Goal: Book appointment/travel/reservation

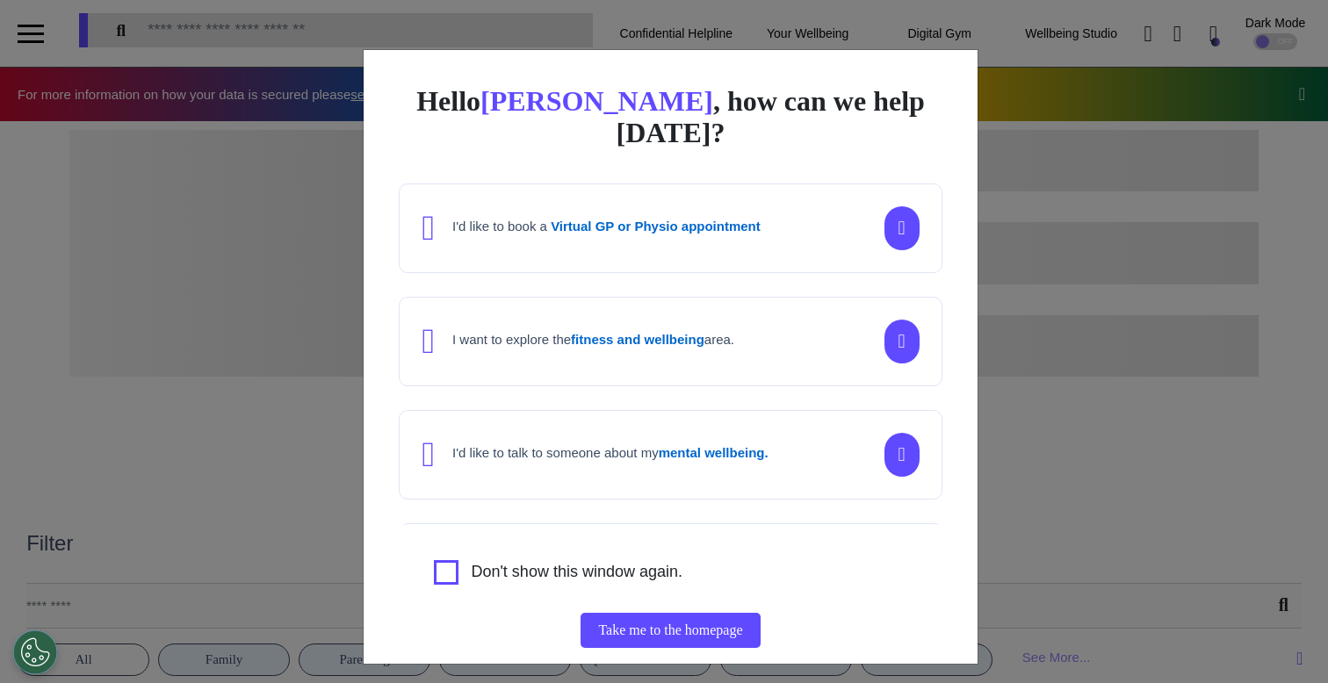
click at [316, 434] on div "Hello [PERSON_NAME] , how can we help [DATE]? I'd like to book a Virtual GP or …" at bounding box center [664, 341] width 1328 height 683
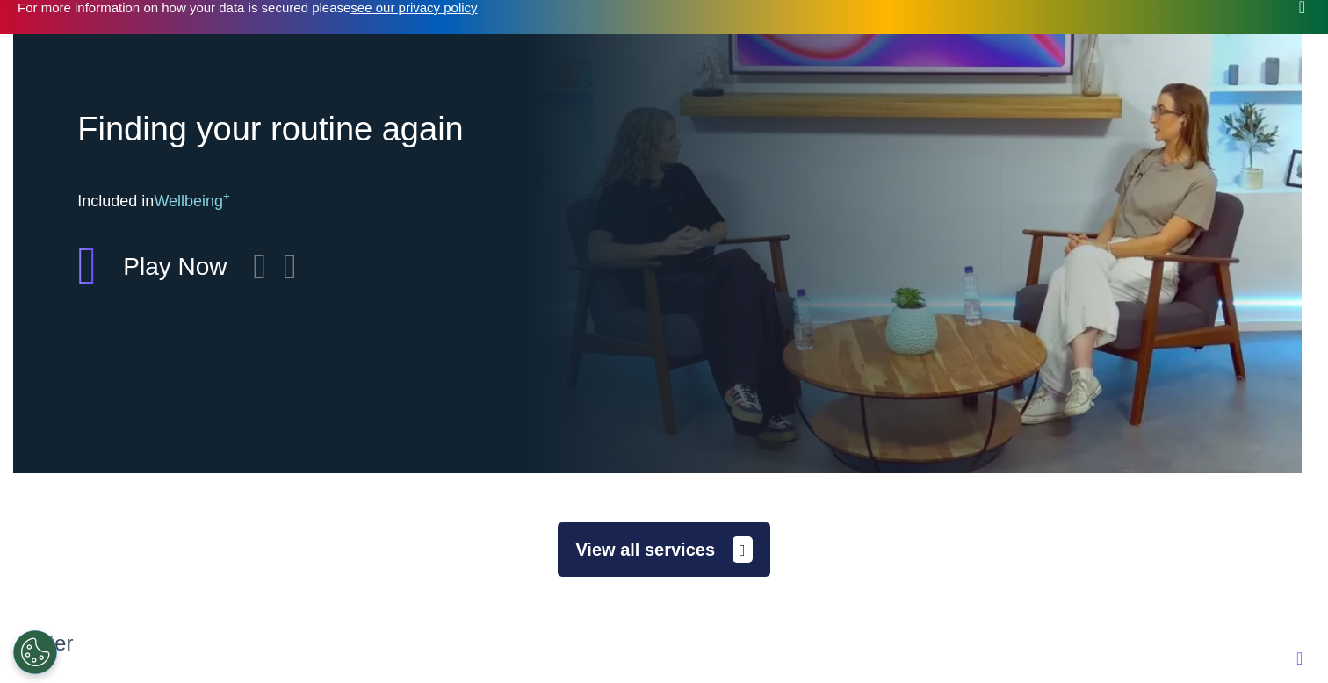
scroll to position [83, 0]
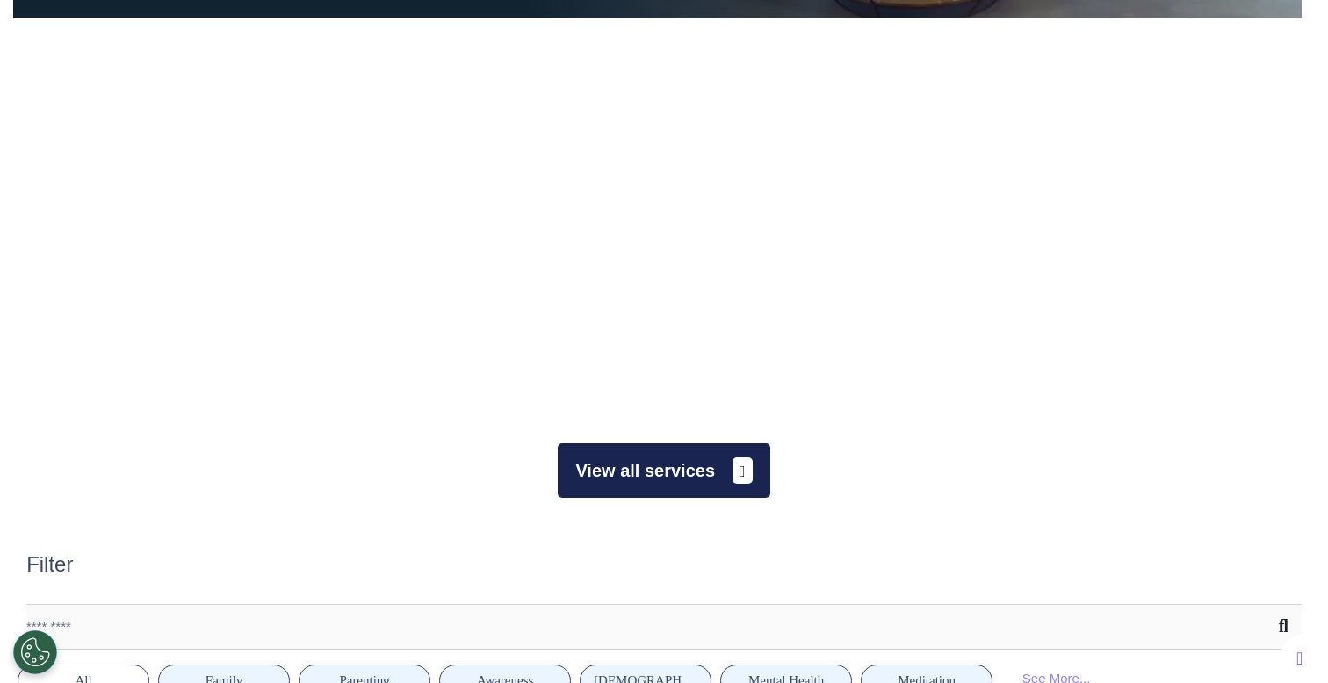
scroll to position [0, 663]
click at [660, 462] on button "View all services" at bounding box center [664, 471] width 212 height 54
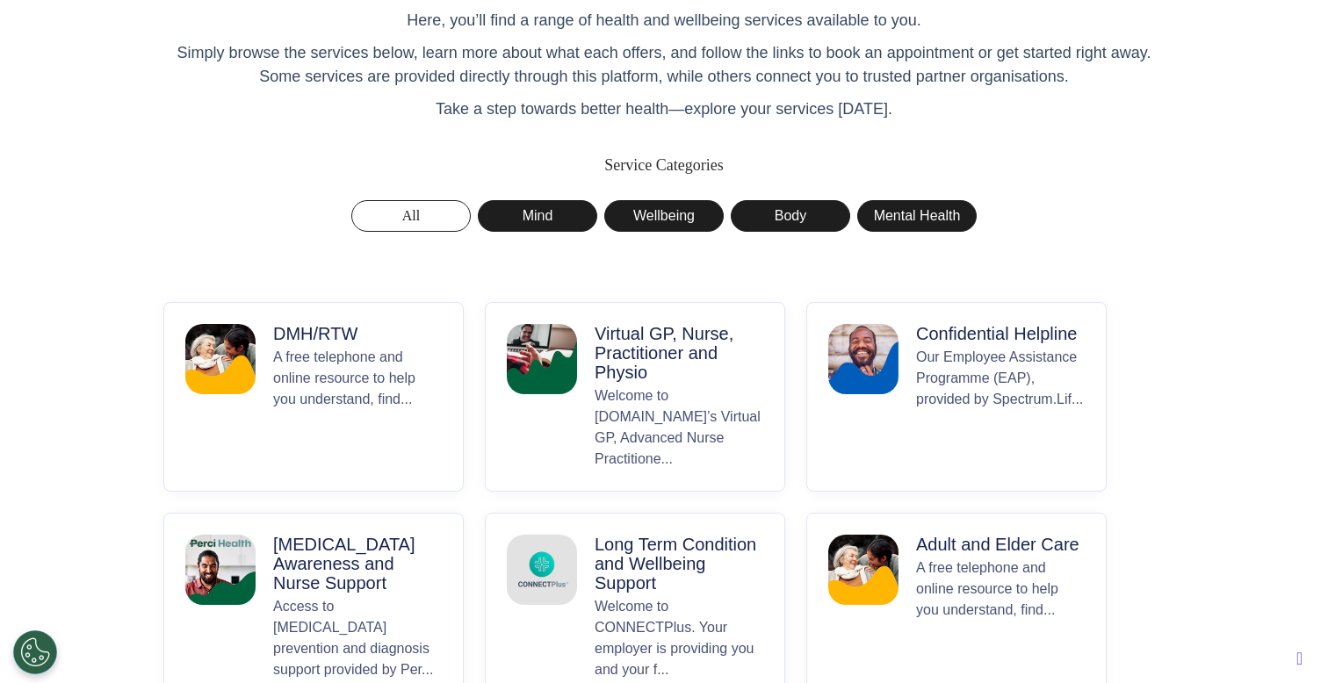
click at [285, 401] on p "A free telephone and online resource to help you understand, find..." at bounding box center [357, 408] width 169 height 123
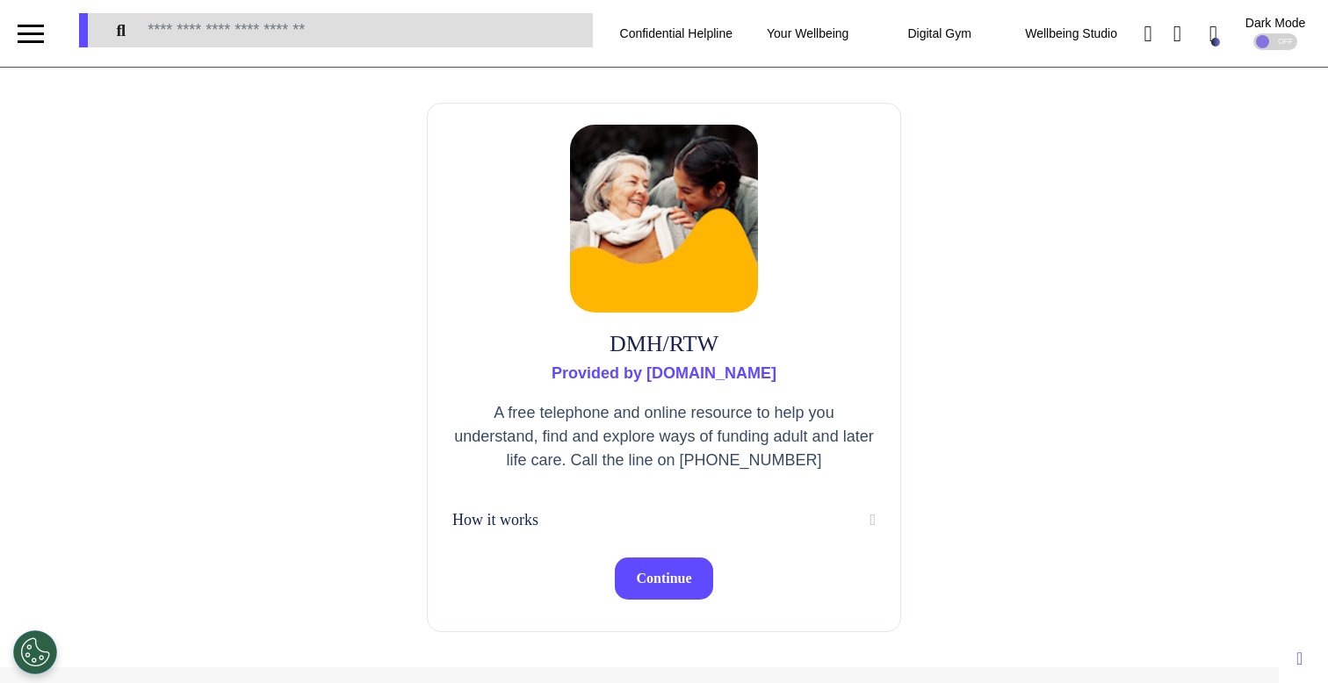
click at [680, 574] on span "Continue" at bounding box center [663, 578] width 55 height 15
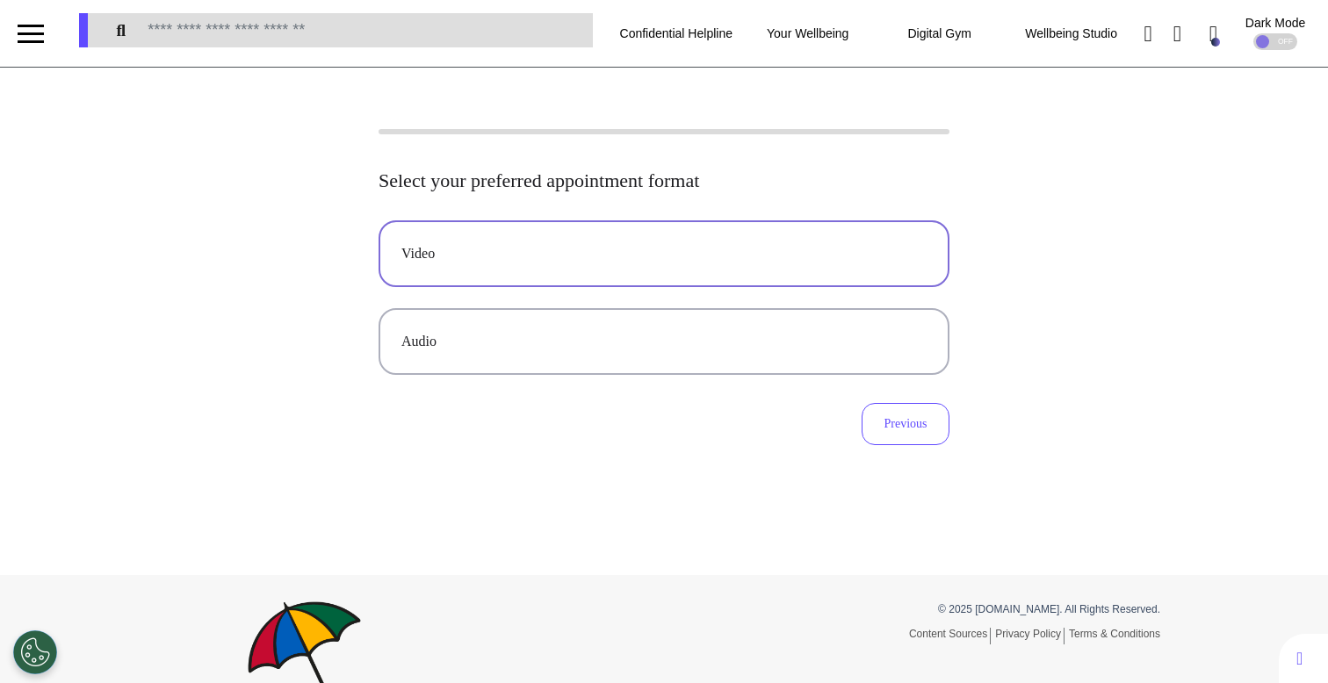
click at [728, 256] on div "Video" at bounding box center [663, 253] width 525 height 21
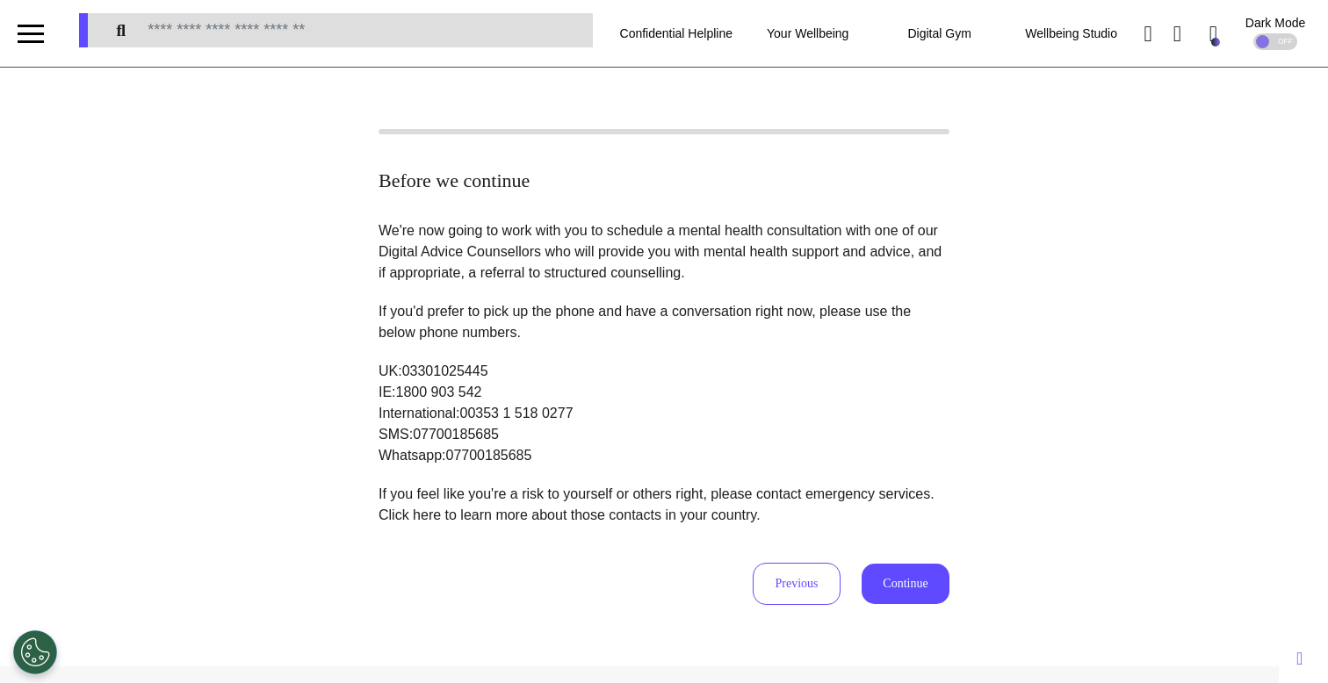
scroll to position [3, 0]
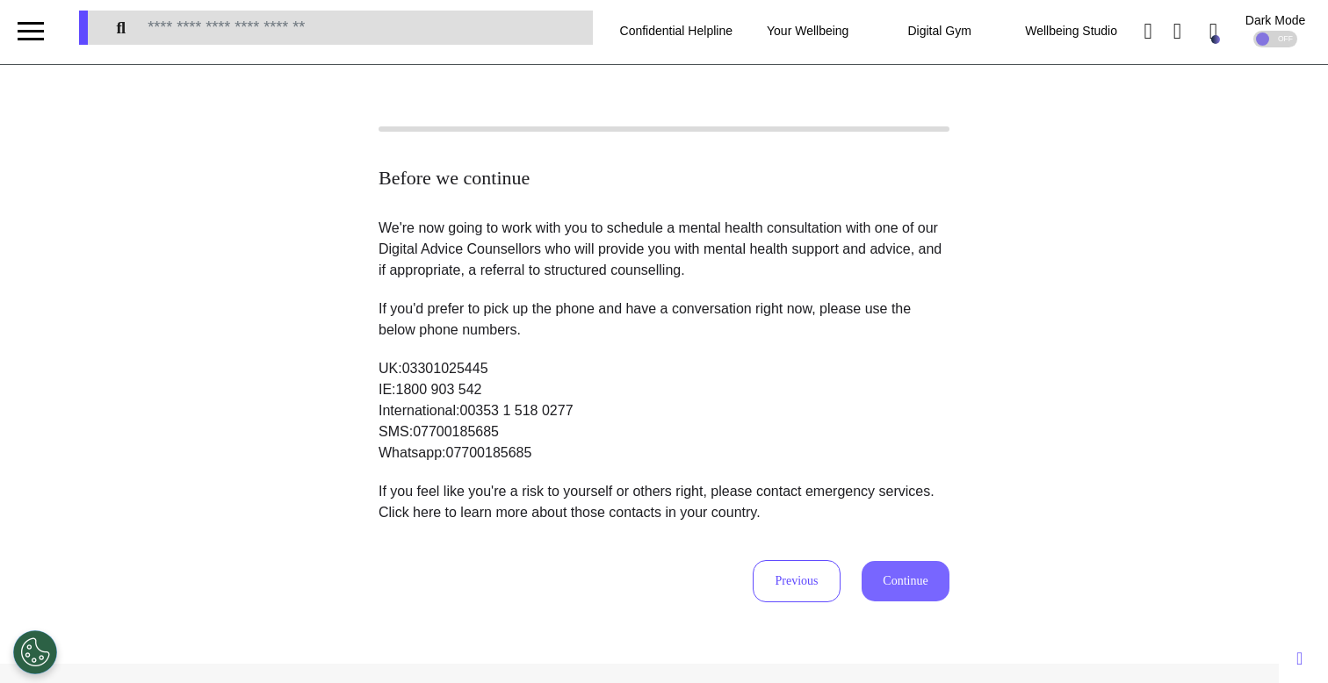
click at [906, 583] on button "Continue" at bounding box center [906, 581] width 88 height 40
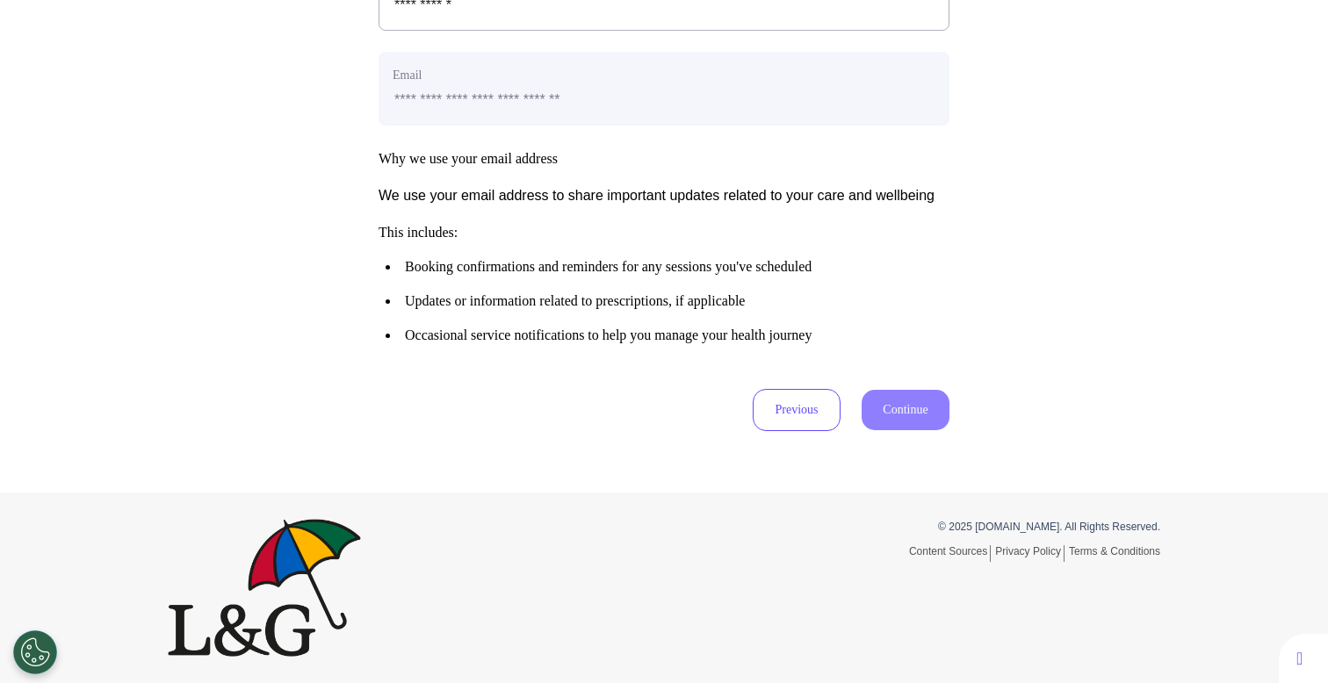
scroll to position [855, 0]
